Goal: Task Accomplishment & Management: Manage account settings

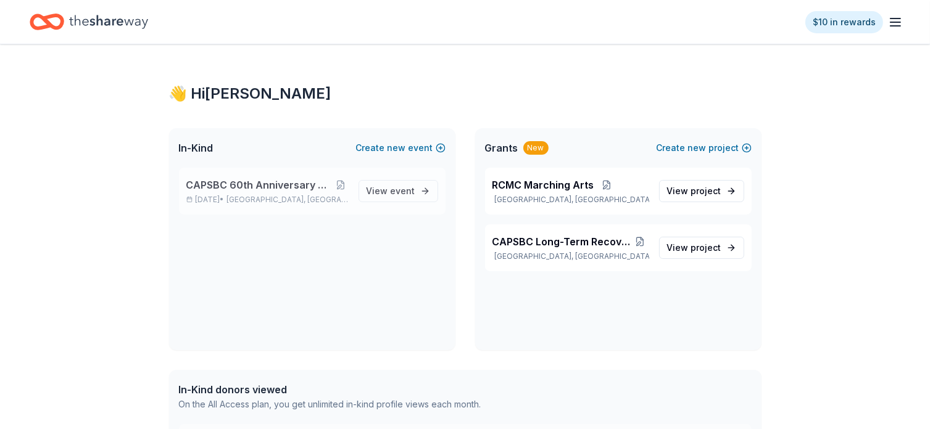
click at [271, 189] on span "CAPSBC 60th Anniversary Gala & Silent Auction" at bounding box center [259, 185] width 147 height 15
click at [271, 185] on span "CAPSBC 60th Anniversary Gala & Silent Auction" at bounding box center [259, 185] width 147 height 15
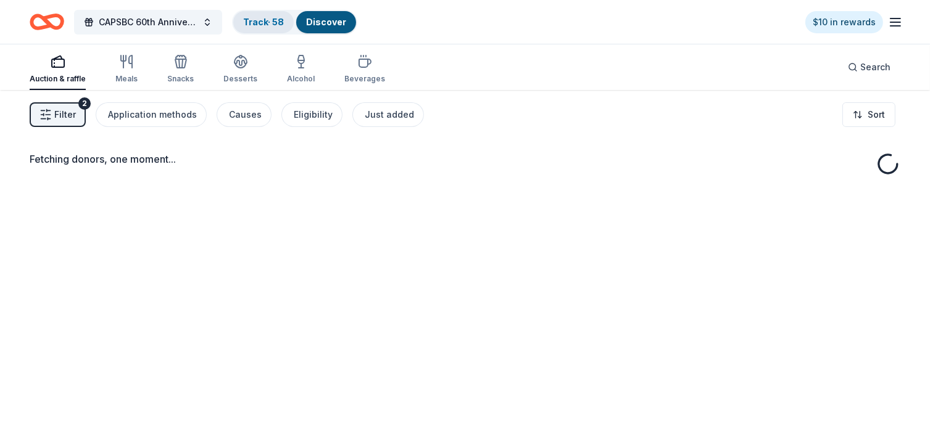
click at [257, 22] on link "Track · 58" at bounding box center [263, 22] width 41 height 10
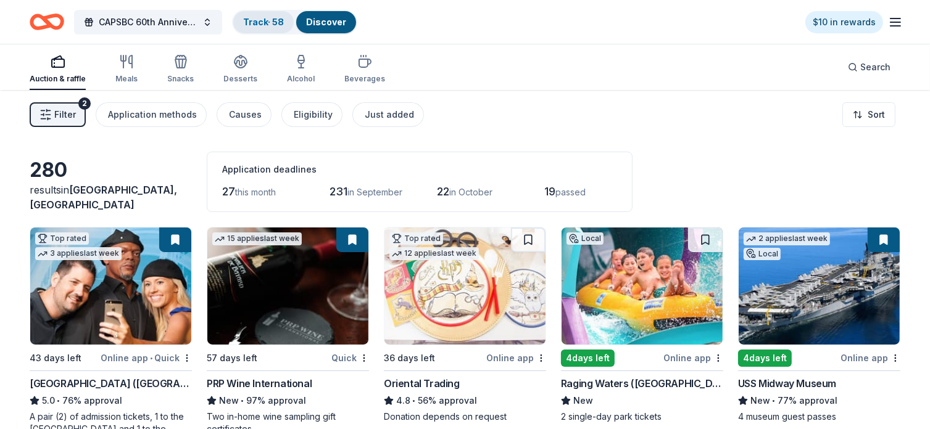
click at [261, 22] on link "Track · 58" at bounding box center [263, 22] width 41 height 10
click at [65, 118] on span "Filter" at bounding box center [65, 114] width 22 height 15
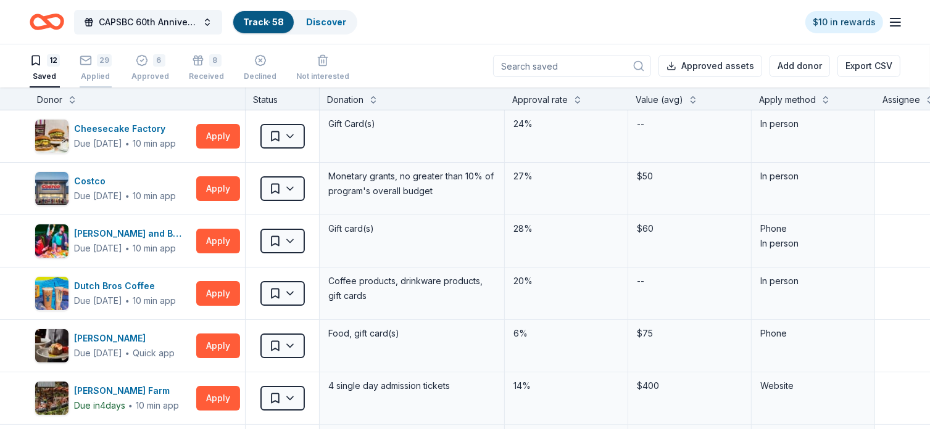
click at [81, 68] on div "29 Applied" at bounding box center [96, 67] width 32 height 27
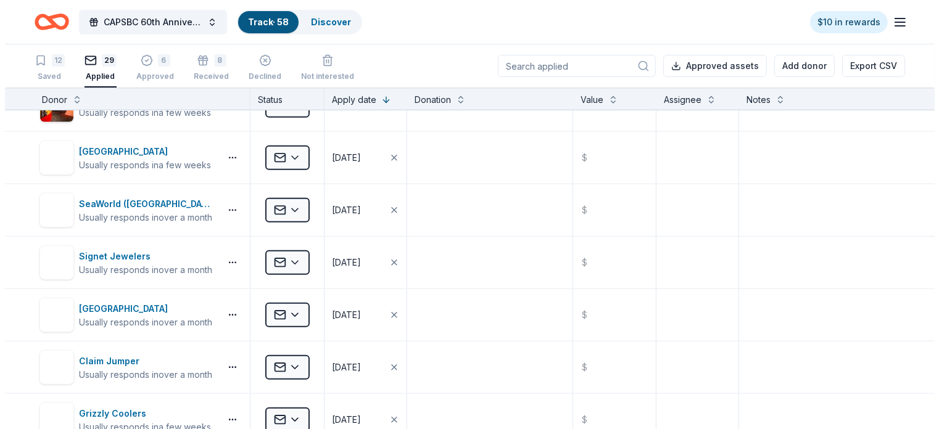
scroll to position [1145, 0]
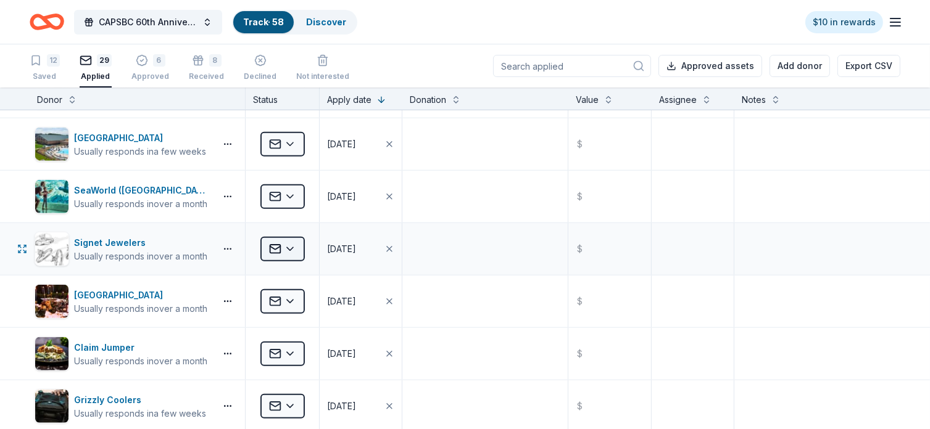
click at [292, 250] on html "CAPSBC 60th Anniversary Gala & Silent Auction Track · 58 Discover $10 in reward…" at bounding box center [465, 214] width 930 height 429
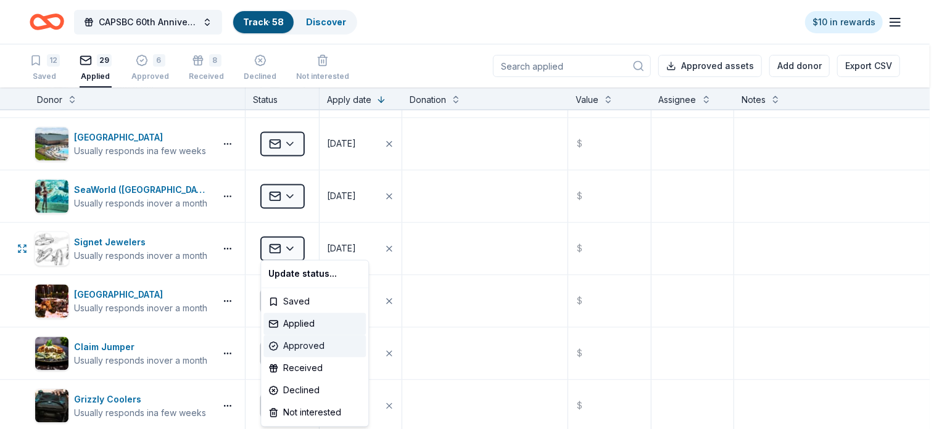
click at [304, 340] on div "Approved" at bounding box center [314, 347] width 102 height 22
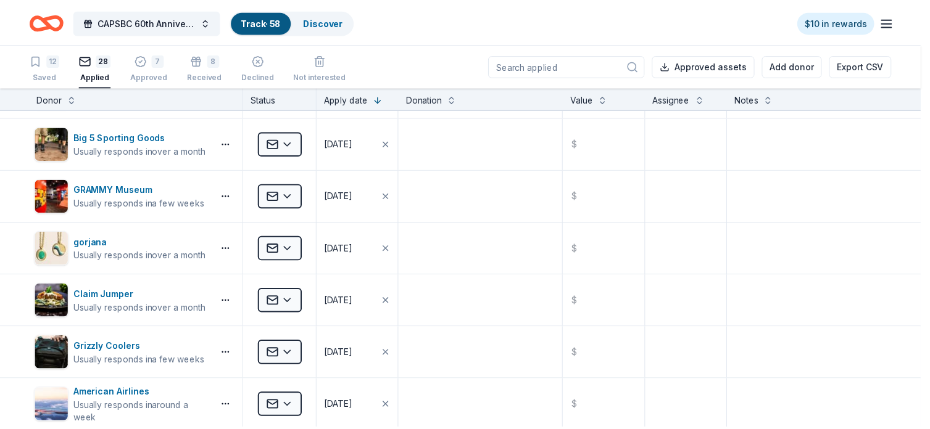
scroll to position [884, 0]
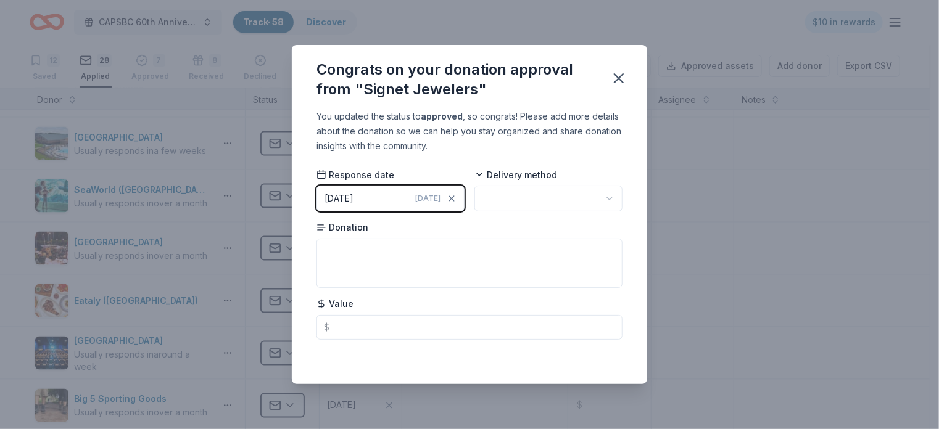
click at [481, 200] on html "CAPSBC 60th Anniversary Gala & Silent Auction Track · 58 Discover $10 in reward…" at bounding box center [469, 214] width 939 height 429
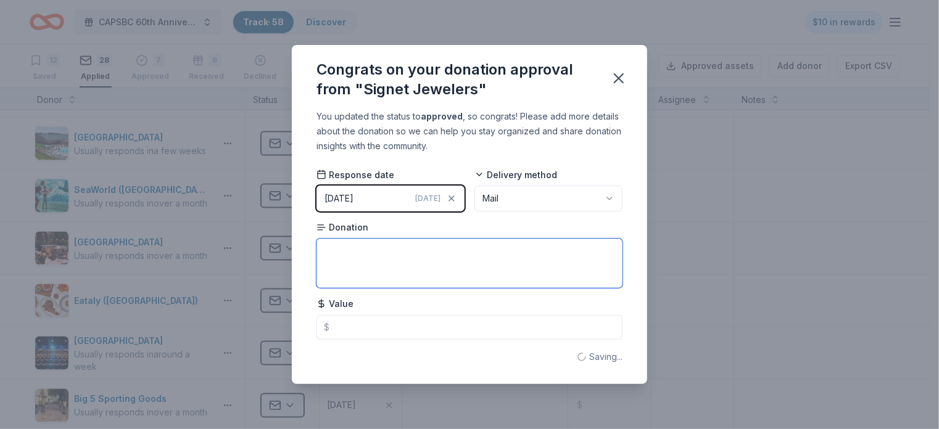
click at [362, 242] on textarea at bounding box center [469, 263] width 306 height 49
type textarea "Braceket"
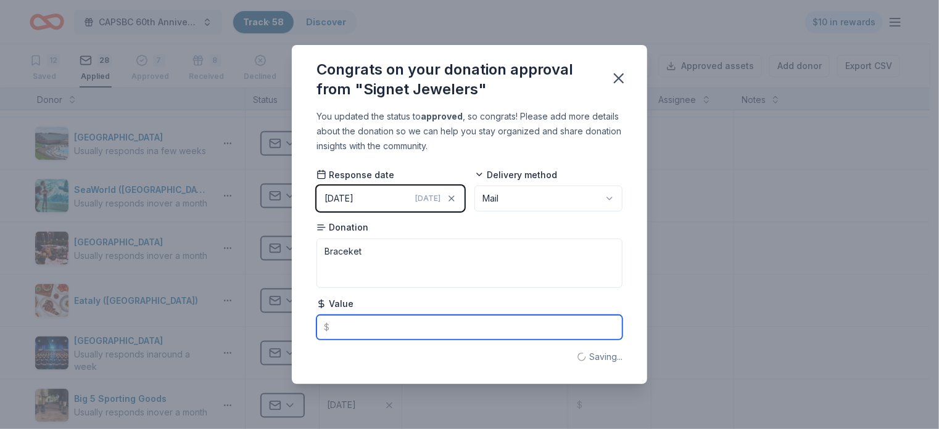
click at [349, 326] on input "text" at bounding box center [469, 327] width 306 height 25
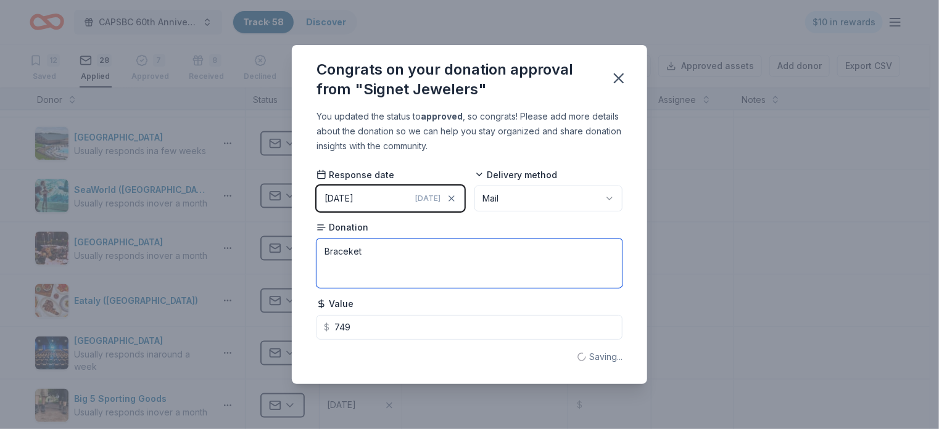
type input "749.00"
click at [350, 251] on textarea "Braceket" at bounding box center [469, 263] width 306 height 49
type textarea "Bracelet"
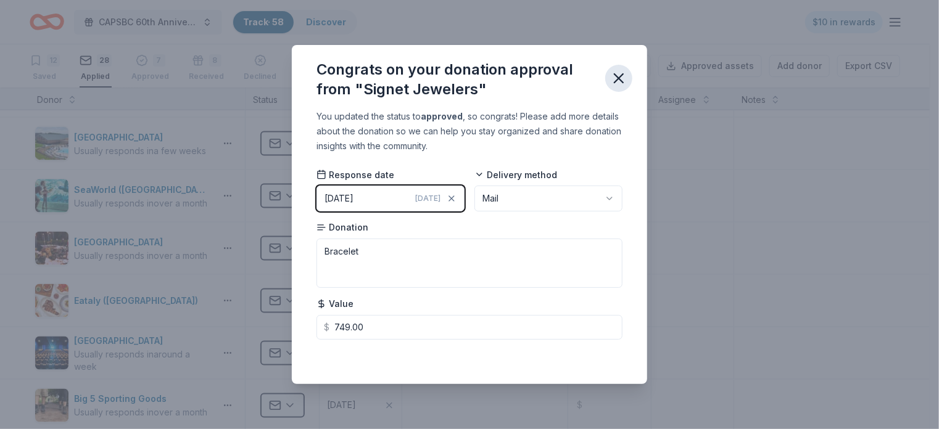
click at [619, 80] on icon "button" at bounding box center [618, 78] width 9 height 9
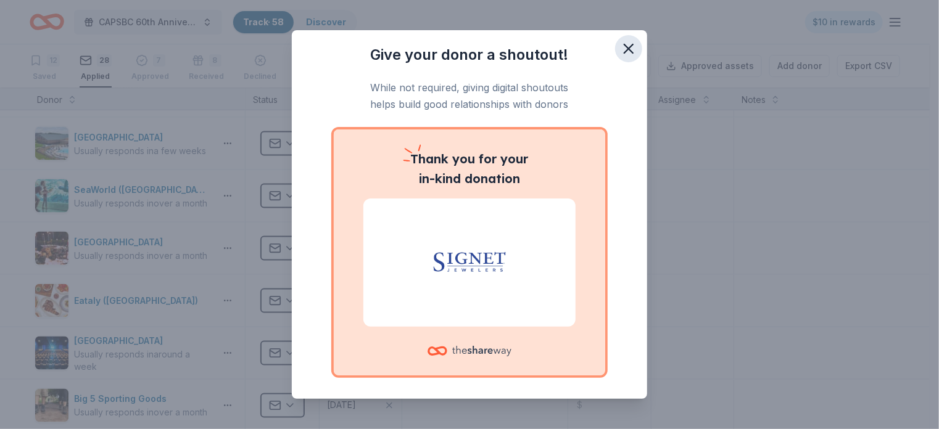
click at [620, 42] on icon "button" at bounding box center [628, 48] width 17 height 17
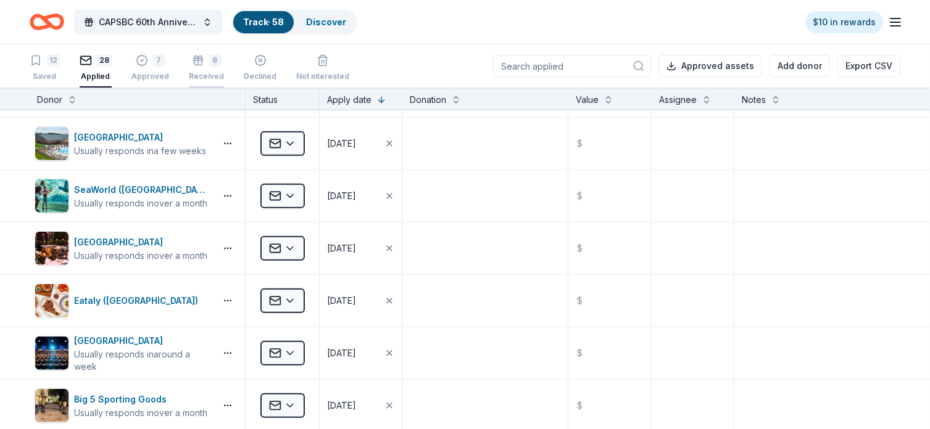
click at [199, 73] on div "Received" at bounding box center [206, 77] width 35 height 10
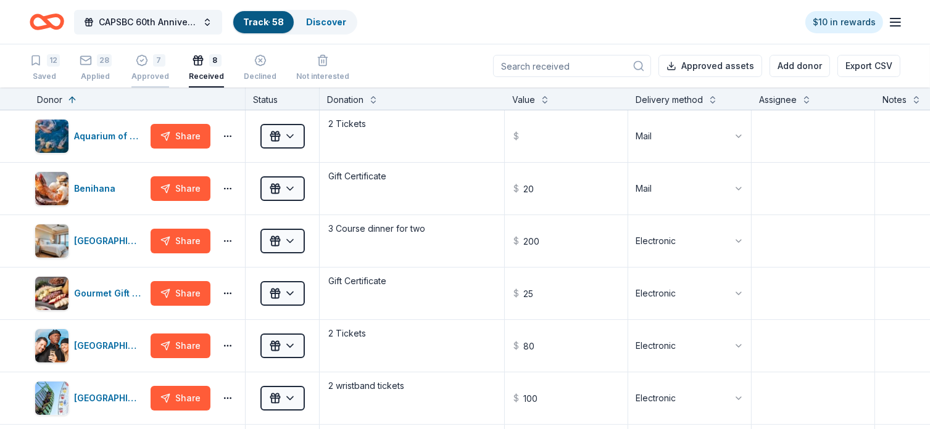
click at [158, 75] on div "Approved" at bounding box center [150, 70] width 38 height 10
